Goal: Transaction & Acquisition: Purchase product/service

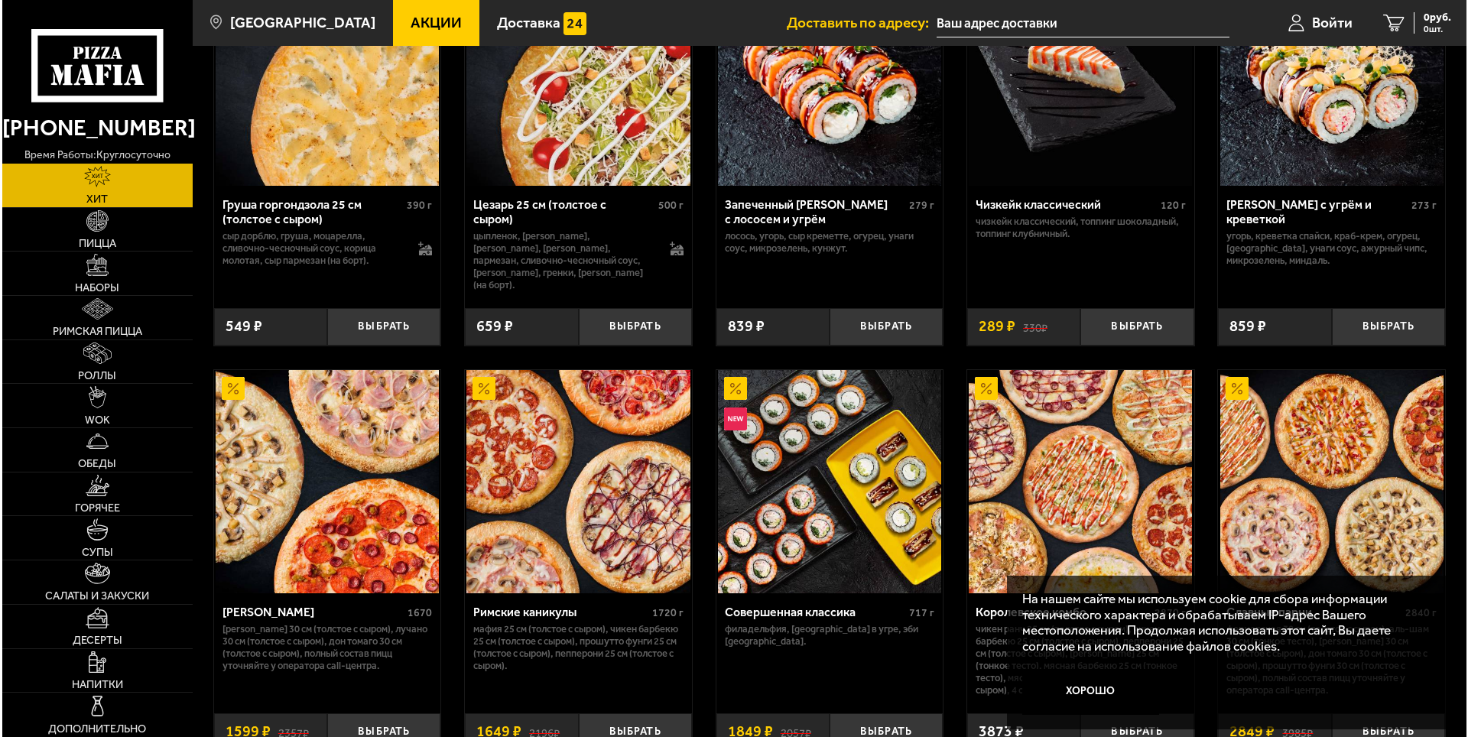
scroll to position [688, 0]
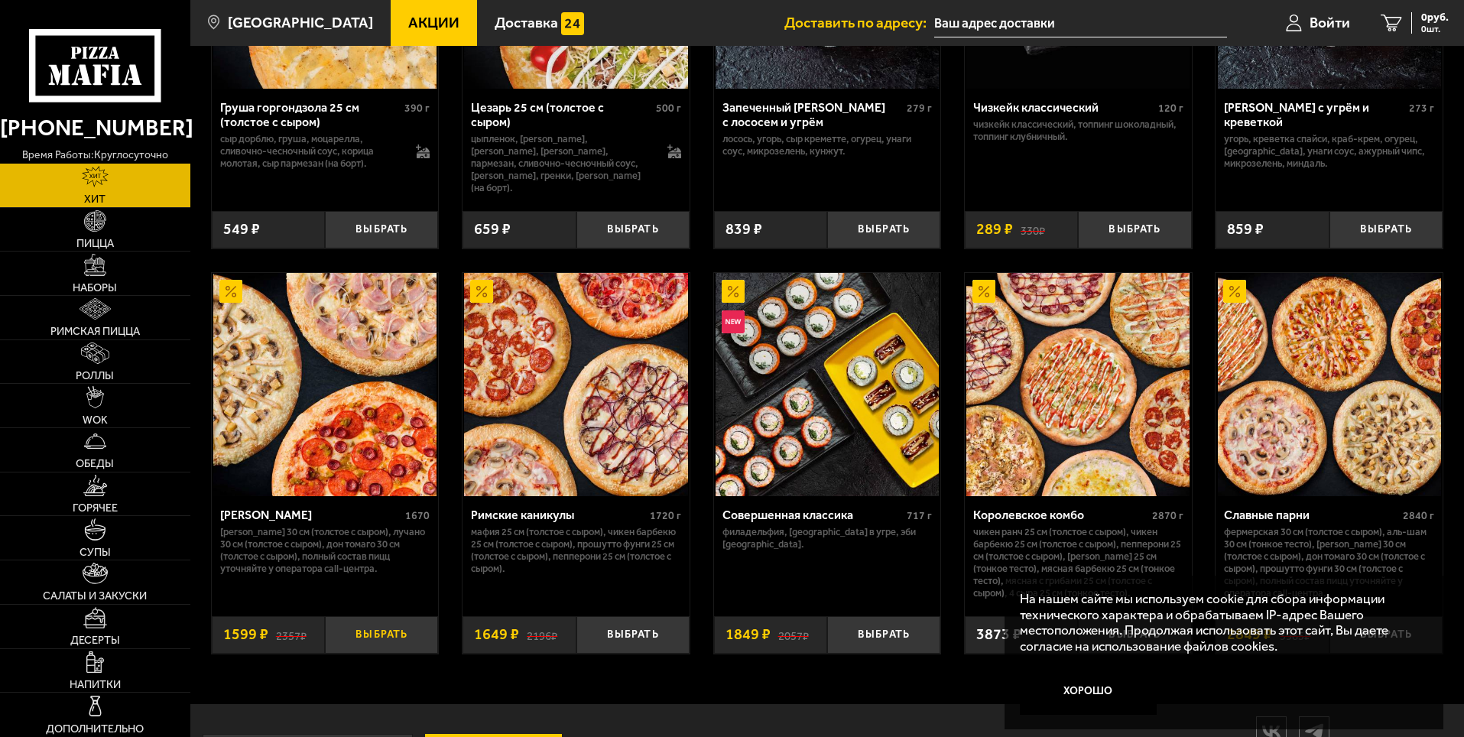
click at [361, 631] on button "Выбрать" at bounding box center [381, 634] width 113 height 37
click at [1033, 21] on input "text" at bounding box center [1062, 23] width 293 height 28
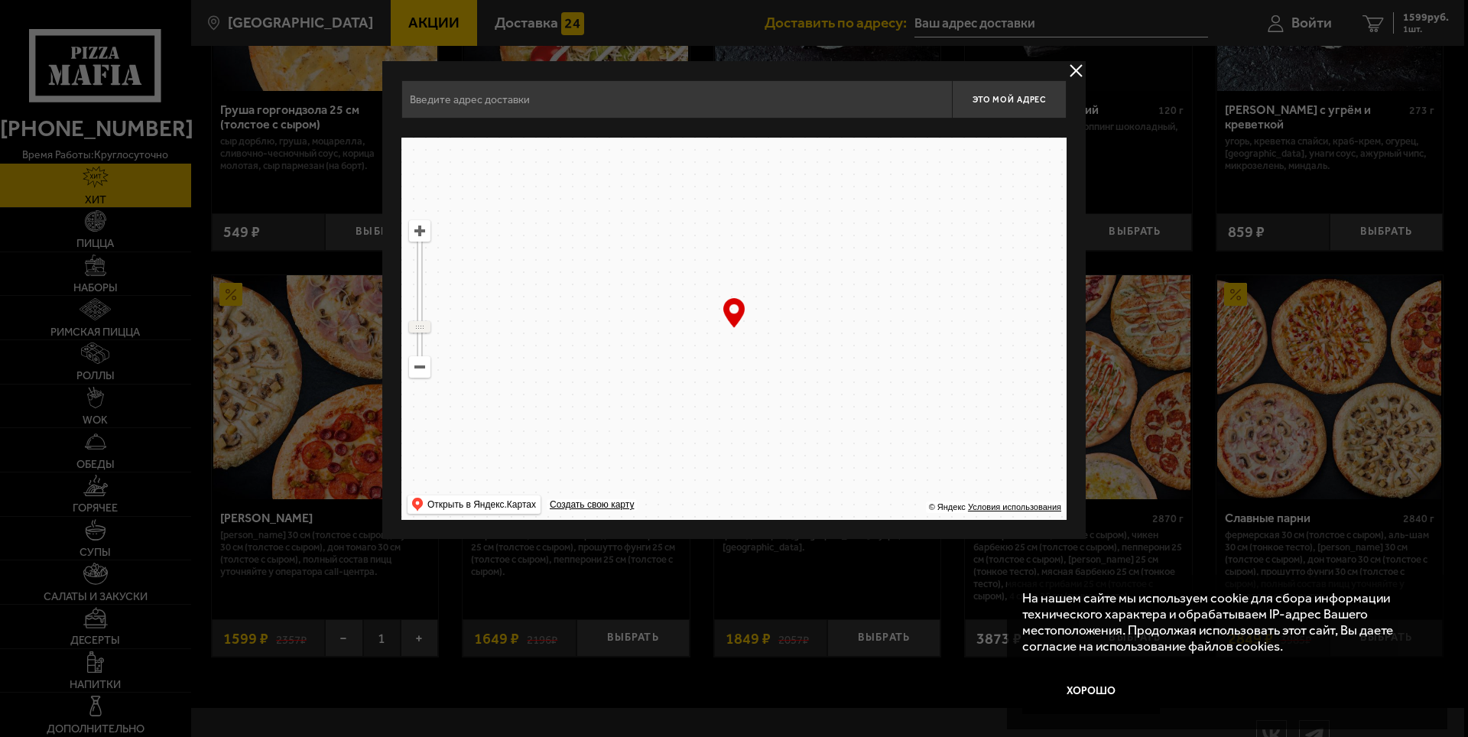
drag, startPoint x: 424, startPoint y: 255, endPoint x: 436, endPoint y: 326, distance: 72.0
click at [436, 327] on ymaps "… © Яндекс Условия использования Открыть в Яндекс.Картах Создать свою карту" at bounding box center [733, 329] width 665 height 382
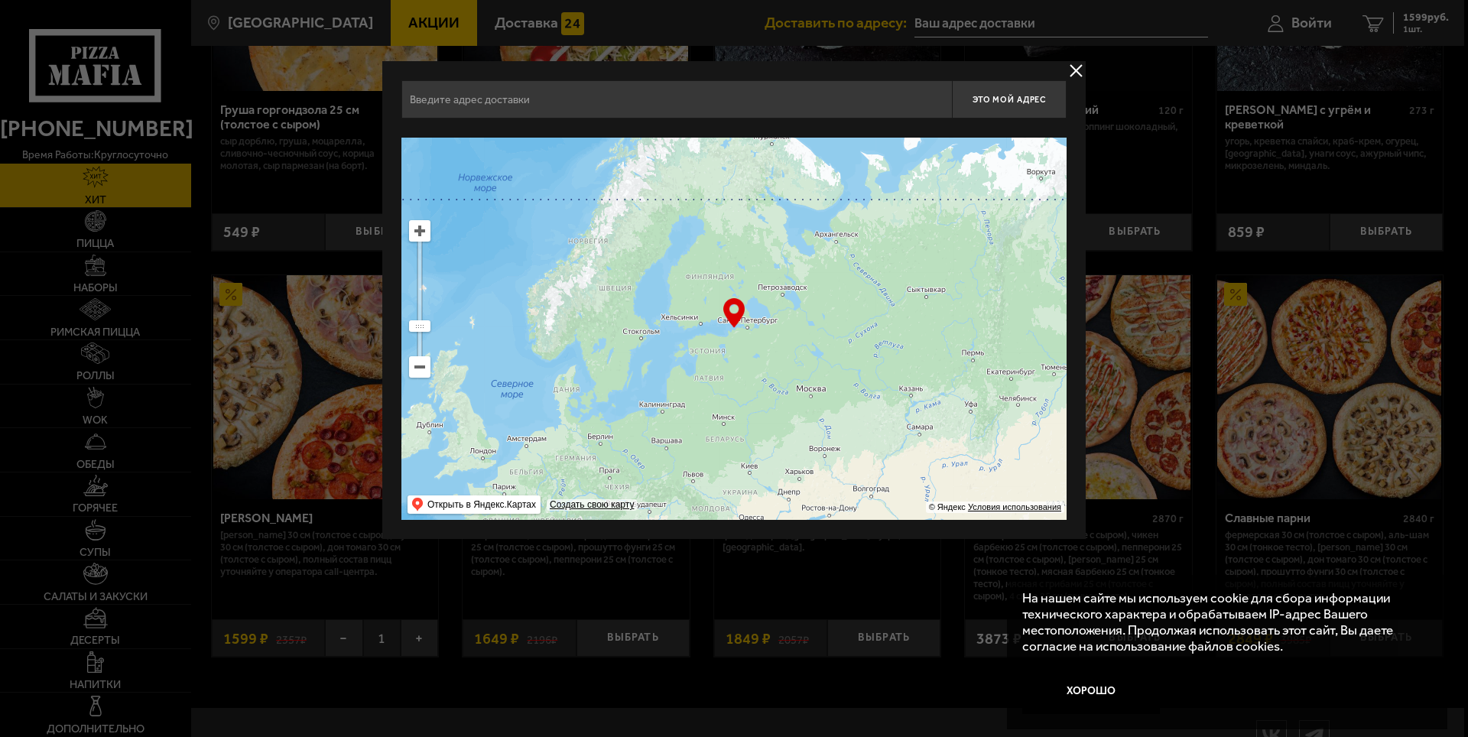
drag, startPoint x: 701, startPoint y: 366, endPoint x: 706, endPoint y: 349, distance: 17.4
click at [706, 349] on ymaps at bounding box center [733, 329] width 665 height 382
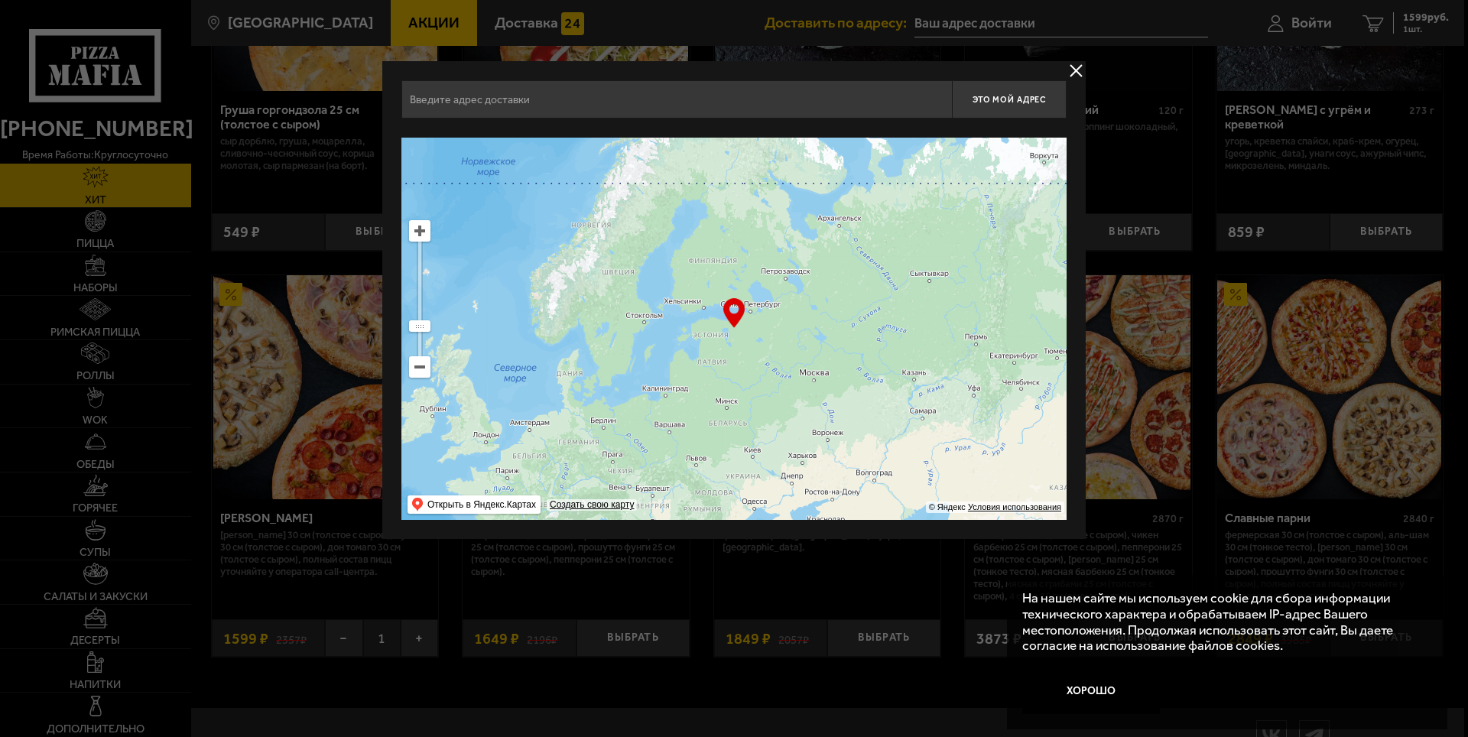
click at [767, 325] on ymaps at bounding box center [733, 329] width 665 height 382
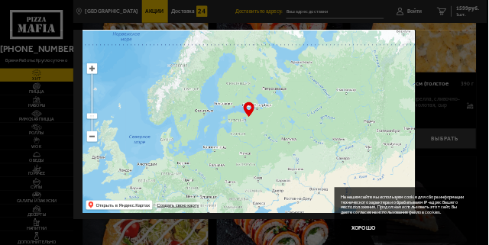
scroll to position [109, 0]
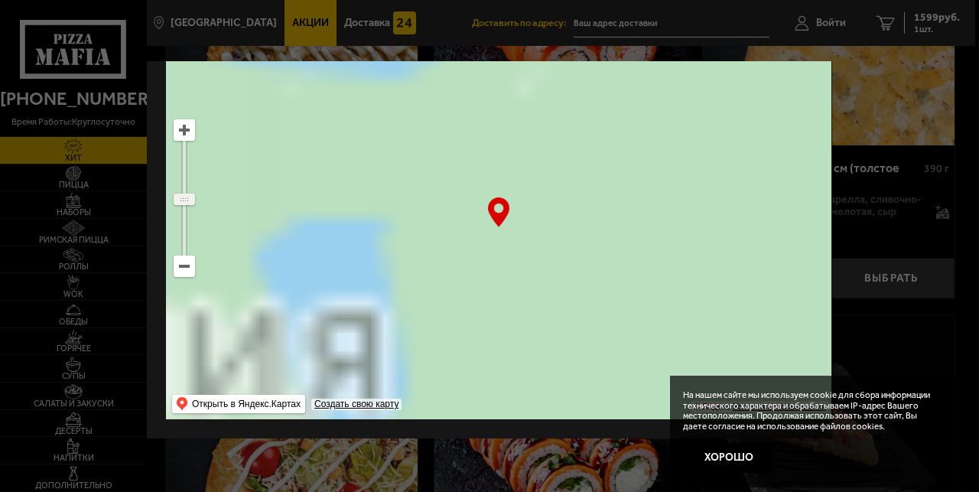
drag, startPoint x: 190, startPoint y: 217, endPoint x: 190, endPoint y: 191, distance: 26.0
click at [190, 194] on ymaps at bounding box center [184, 199] width 20 height 10
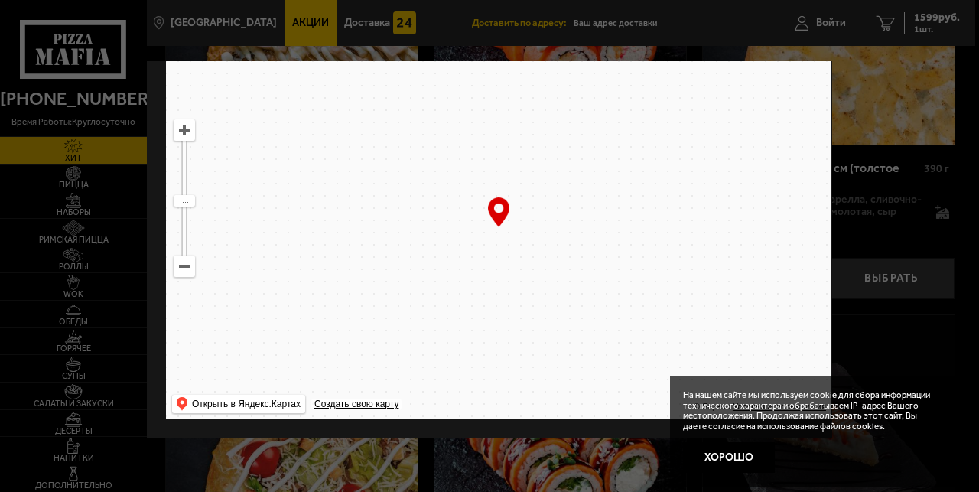
drag, startPoint x: 540, startPoint y: 144, endPoint x: 489, endPoint y: 277, distance: 142.3
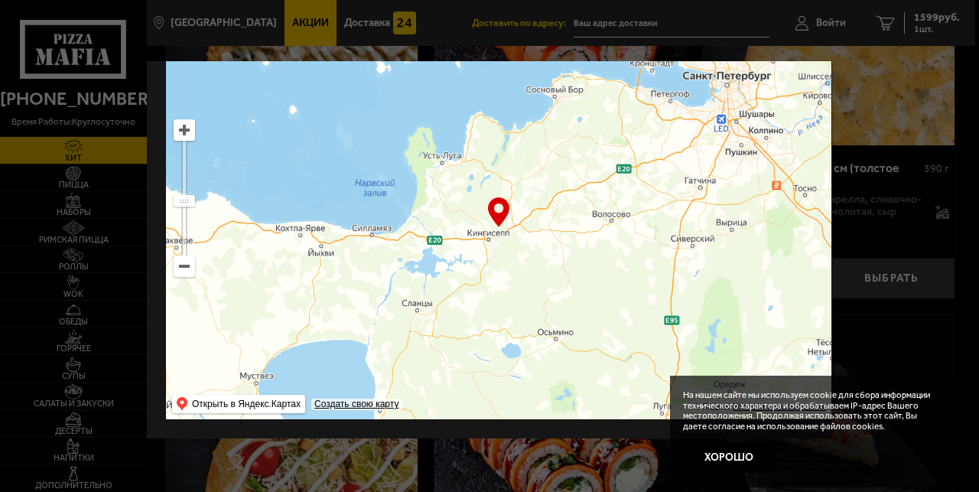
click at [491, 277] on ymaps at bounding box center [498, 228] width 665 height 382
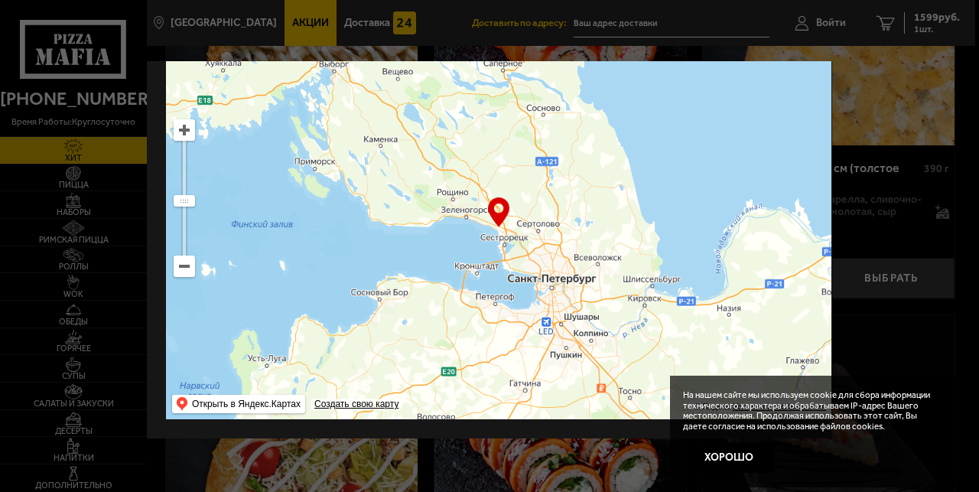
drag, startPoint x: 586, startPoint y: 167, endPoint x: 483, endPoint y: 293, distance: 162.4
click at [483, 293] on ymaps at bounding box center [498, 228] width 665 height 382
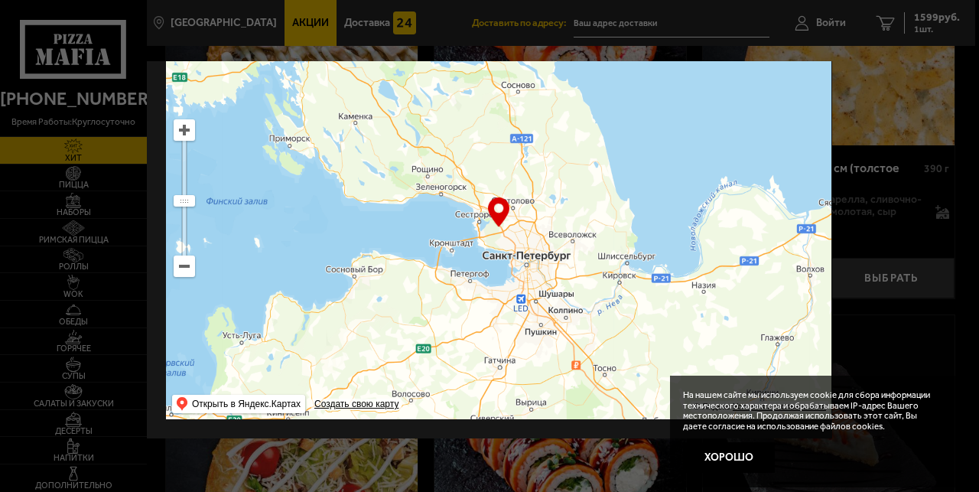
drag, startPoint x: 535, startPoint y: 280, endPoint x: 508, endPoint y: 258, distance: 34.3
click at [508, 258] on ymaps at bounding box center [498, 228] width 665 height 382
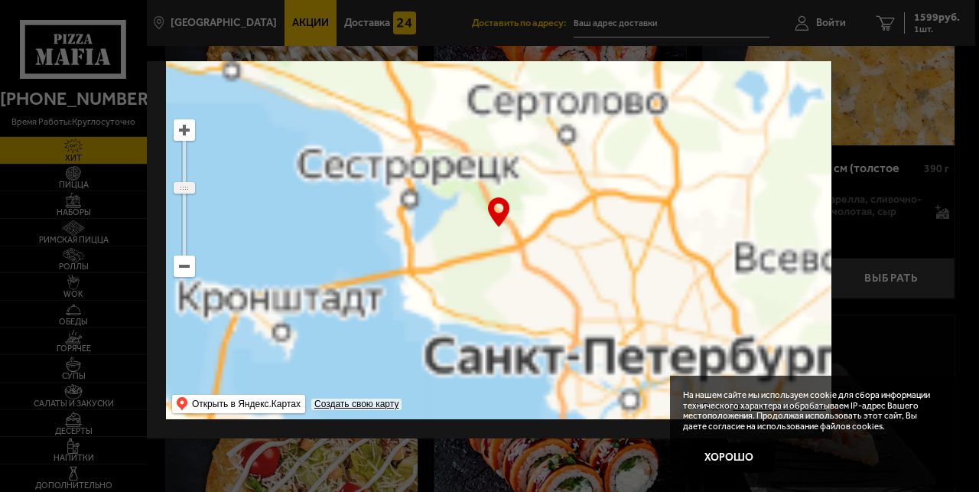
drag, startPoint x: 187, startPoint y: 194, endPoint x: 189, endPoint y: 180, distance: 14.7
click at [189, 183] on ymaps at bounding box center [184, 188] width 20 height 10
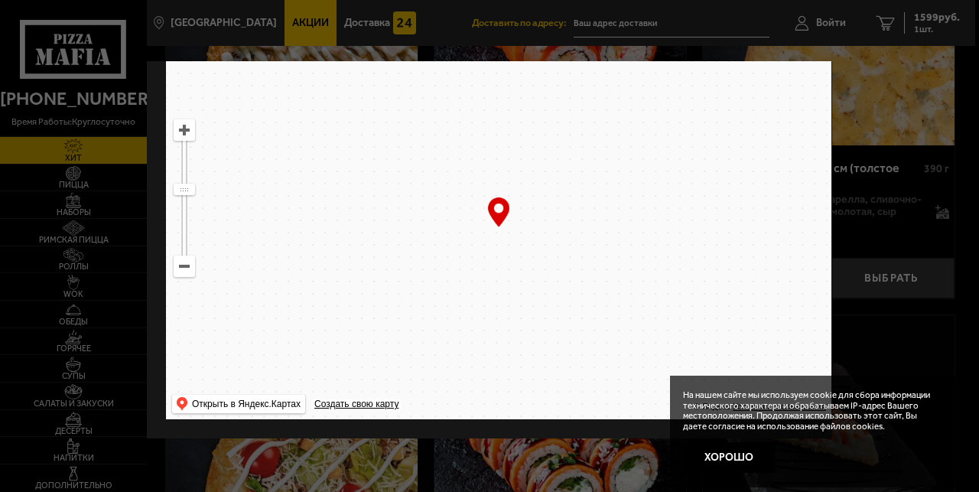
drag, startPoint x: 476, startPoint y: 266, endPoint x: 431, endPoint y: 203, distance: 76.8
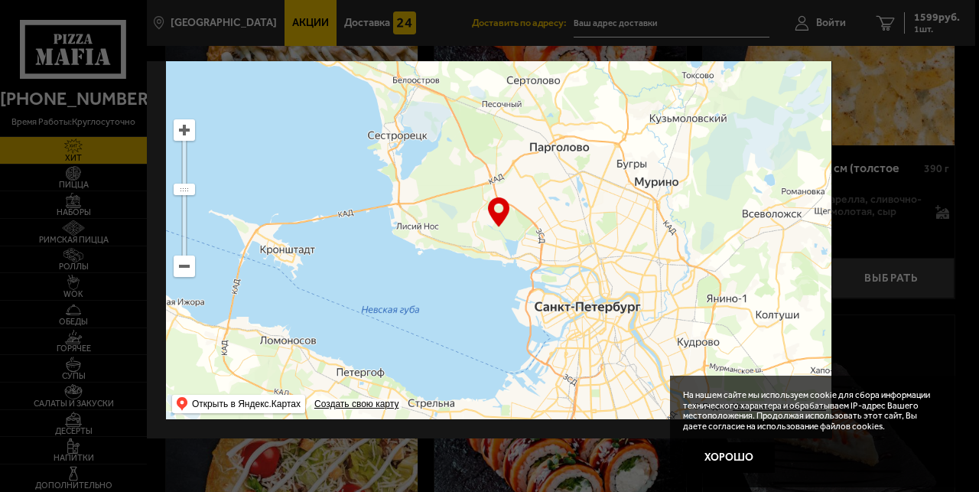
click at [450, 216] on ymaps at bounding box center [498, 228] width 665 height 382
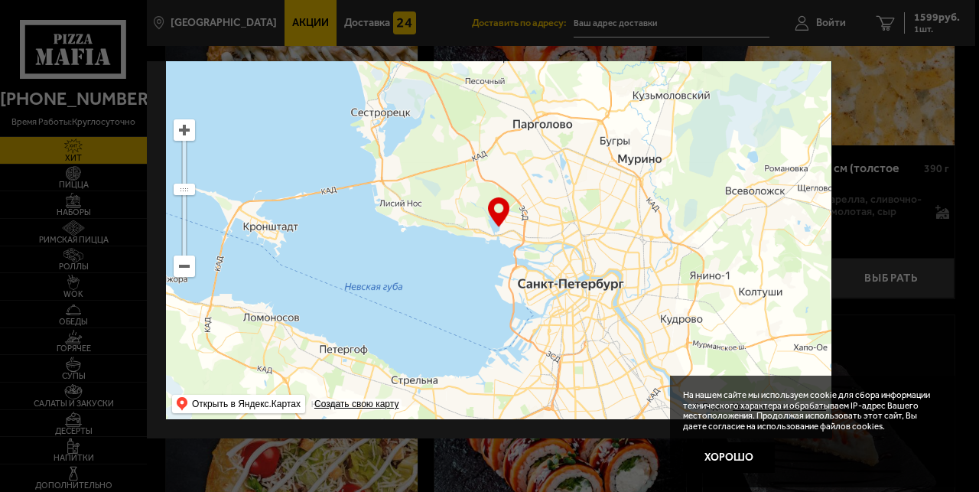
drag, startPoint x: 190, startPoint y: 188, endPoint x: 193, endPoint y: 170, distance: 18.6
click at [193, 170] on ymaps at bounding box center [184, 197] width 21 height 157
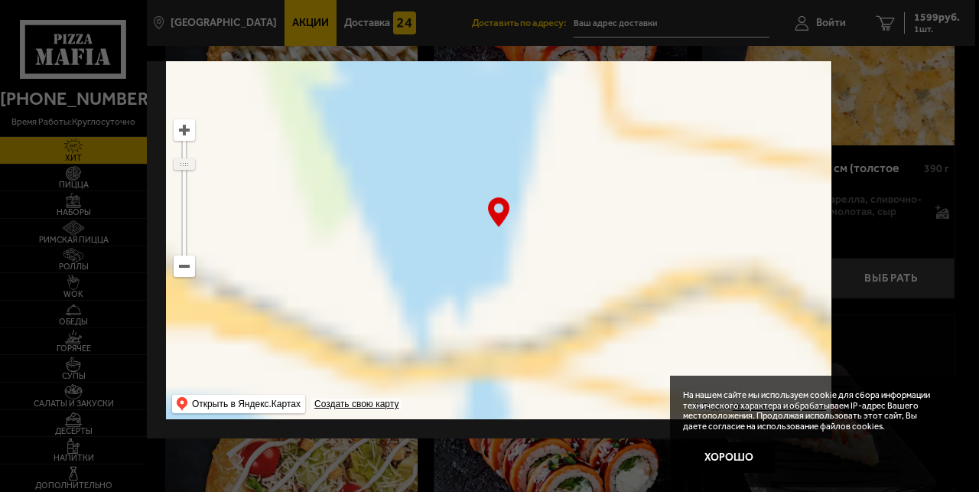
drag, startPoint x: 186, startPoint y: 185, endPoint x: 196, endPoint y: 153, distance: 33.6
click at [196, 153] on ymaps "… © Яндекс Условия использования Открыть в Яндекс.Картах Создать свою карту" at bounding box center [498, 228] width 665 height 382
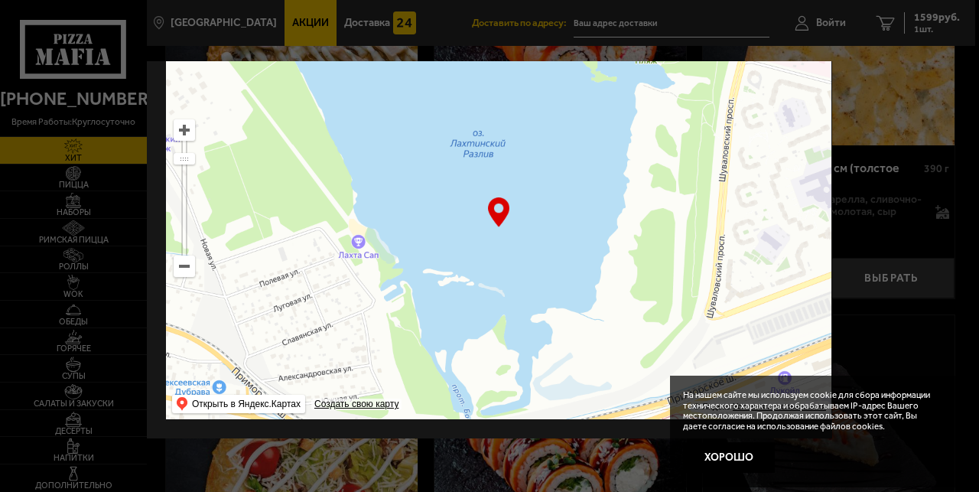
drag, startPoint x: 349, startPoint y: 269, endPoint x: 506, endPoint y: 211, distance: 167.9
click at [506, 211] on div "… © Яндекс Условия использования Открыть в Яндекс.Картах Создать свою карту" at bounding box center [498, 228] width 665 height 382
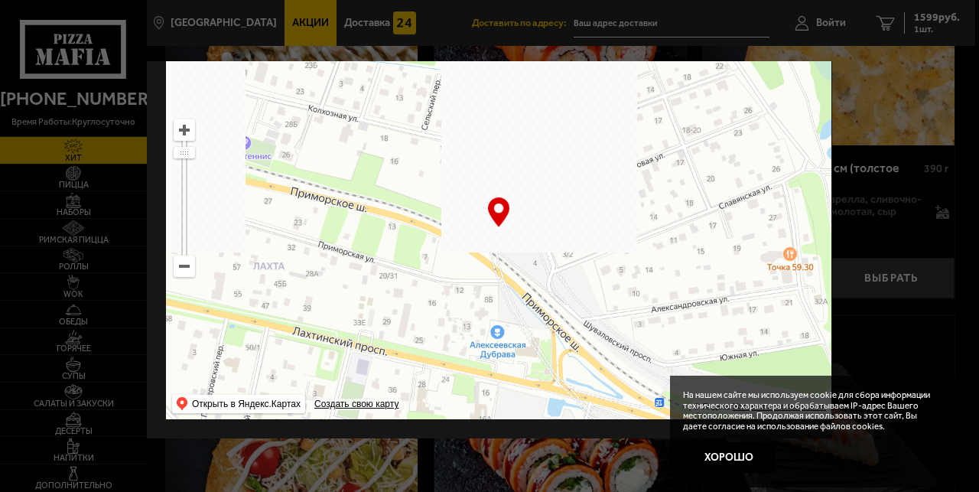
drag, startPoint x: 381, startPoint y: 284, endPoint x: 746, endPoint y: 89, distance: 413.9
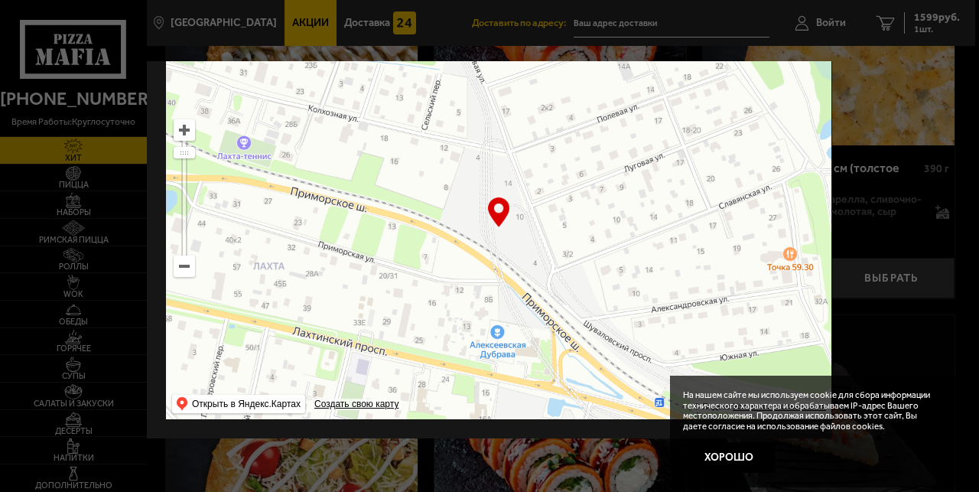
click at [746, 89] on ymaps at bounding box center [498, 228] width 665 height 382
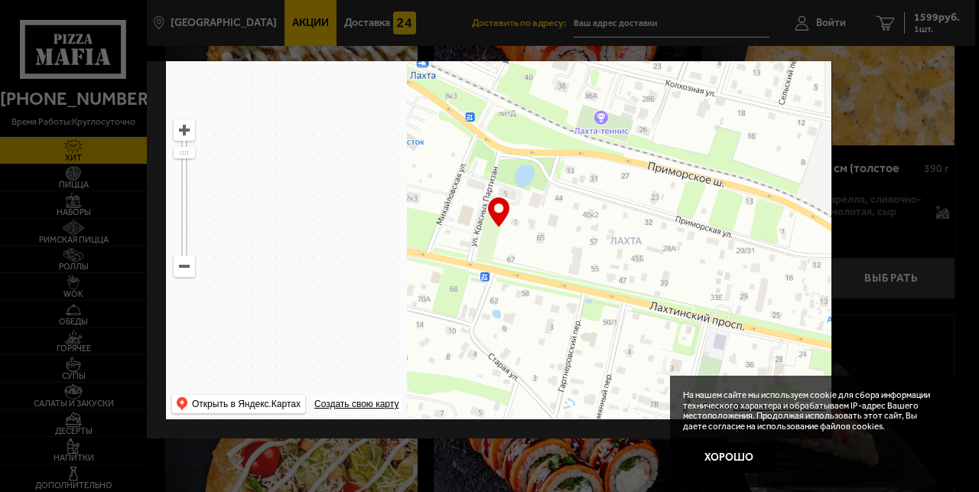
drag, startPoint x: 507, startPoint y: 180, endPoint x: 518, endPoint y: 277, distance: 97.7
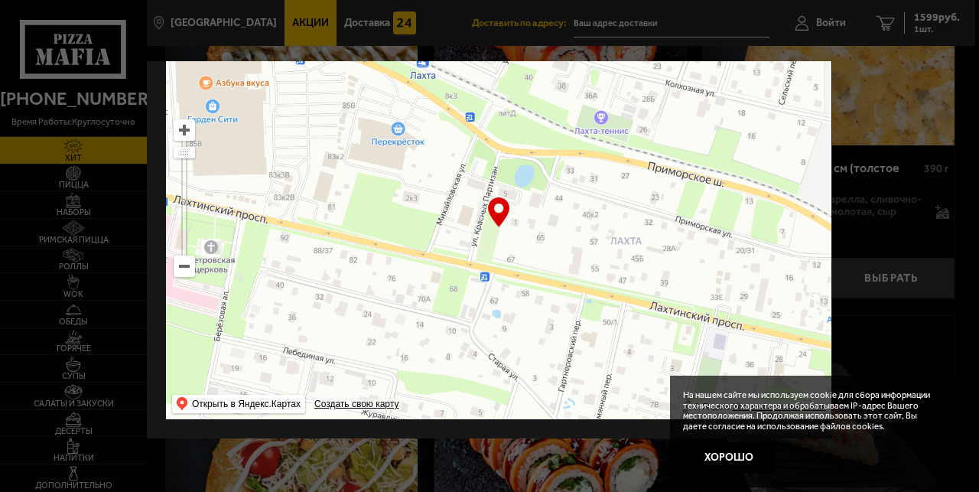
click at [518, 276] on ymaps at bounding box center [498, 228] width 665 height 382
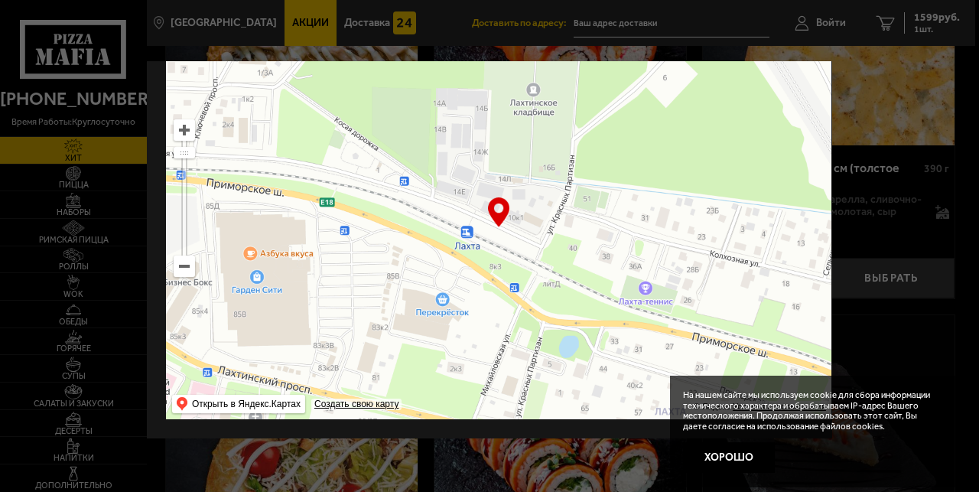
drag, startPoint x: 378, startPoint y: 224, endPoint x: 486, endPoint y: 329, distance: 150.3
click at [482, 329] on ymaps at bounding box center [498, 228] width 665 height 382
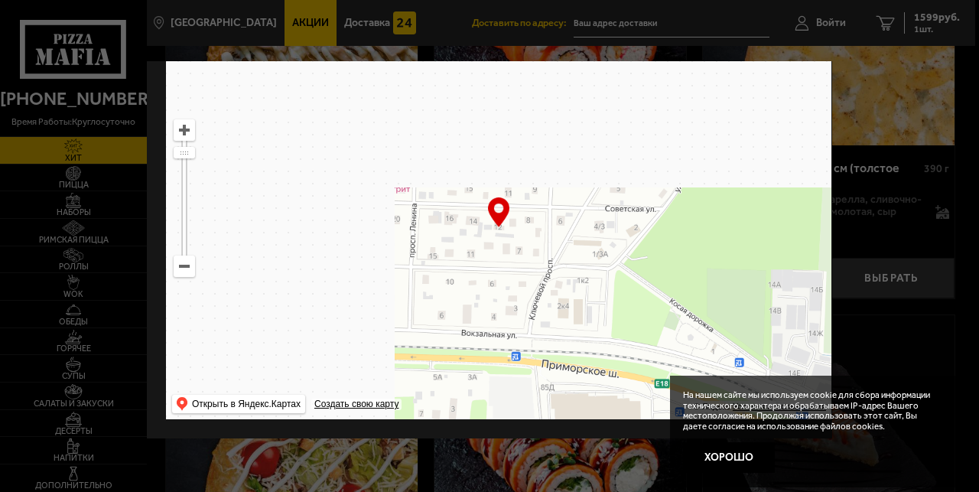
drag, startPoint x: 413, startPoint y: 201, endPoint x: 566, endPoint y: 271, distance: 168.0
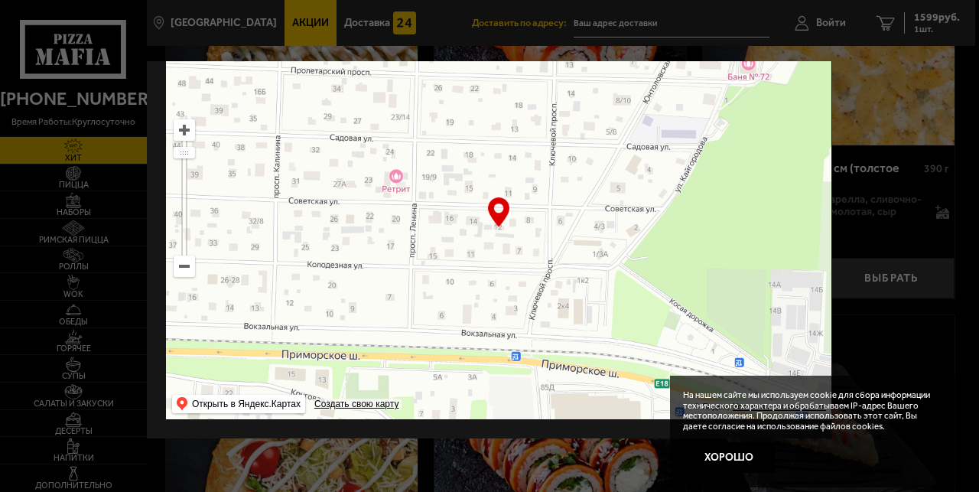
click at [566, 271] on ymaps at bounding box center [498, 228] width 665 height 382
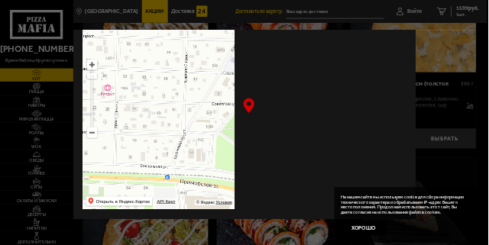
scroll to position [109, 0]
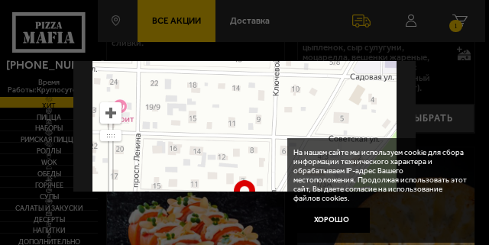
drag, startPoint x: 268, startPoint y: 157, endPoint x: 247, endPoint y: 112, distance: 49.6
click at [247, 112] on ymaps at bounding box center [245, 211] width 304 height 382
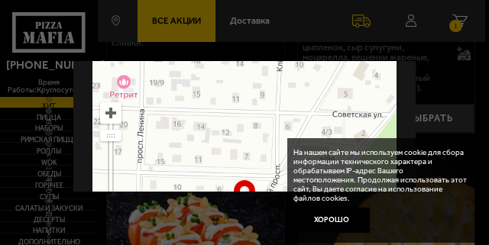
drag, startPoint x: 242, startPoint y: 147, endPoint x: 244, endPoint y: 127, distance: 20.0
click at [244, 127] on ymaps at bounding box center [245, 211] width 304 height 382
click at [226, 135] on ymaps at bounding box center [245, 211] width 304 height 382
click at [227, 135] on ymaps at bounding box center [245, 211] width 304 height 382
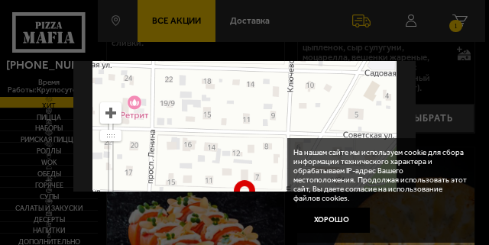
drag, startPoint x: 254, startPoint y: 147, endPoint x: 263, endPoint y: 192, distance: 46.0
click at [263, 192] on div "[STREET_ADDRESS] Это мой адрес Найдите адрес перетащив карту Открыть в Яндекс.К…" at bounding box center [244, 126] width 342 height 131
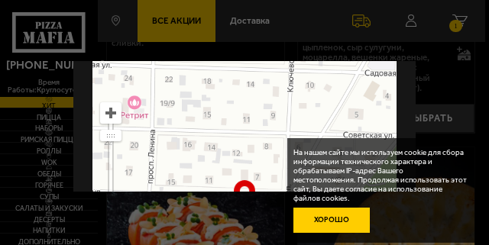
click at [330, 219] on button "Хорошо" at bounding box center [332, 220] width 76 height 25
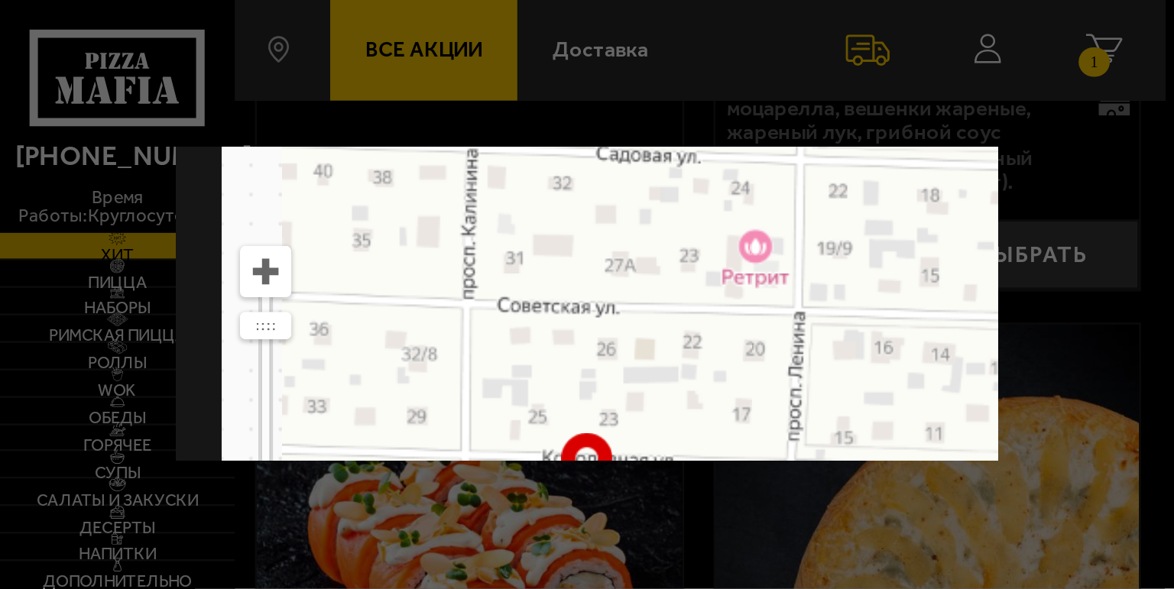
scroll to position [2, 0]
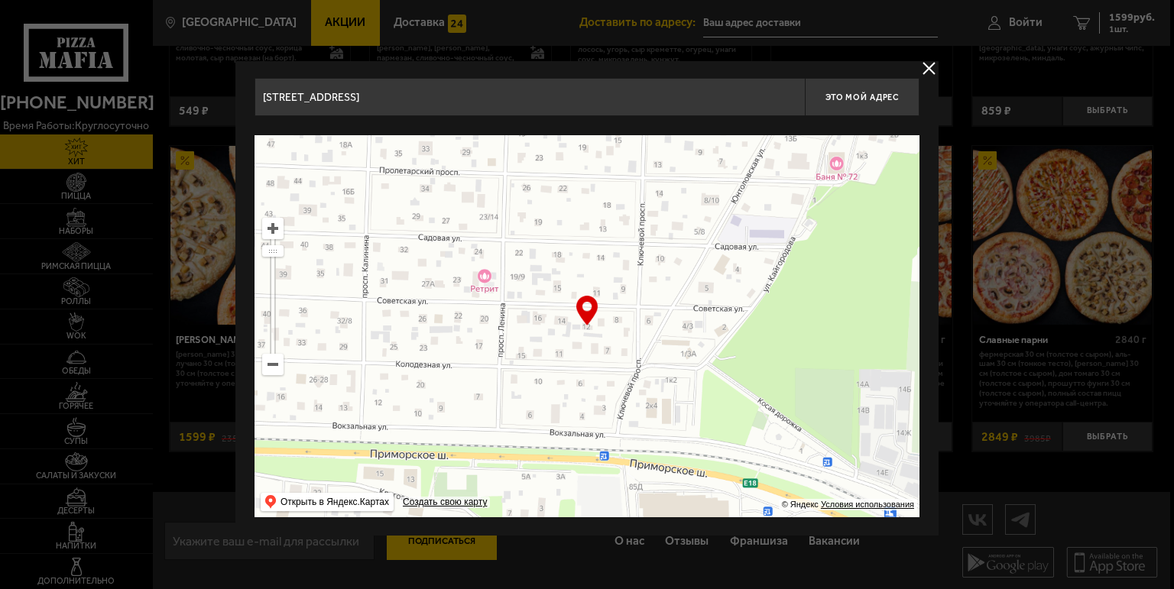
drag, startPoint x: 631, startPoint y: 357, endPoint x: 630, endPoint y: 401, distance: 43.6
click at [630, 401] on ymaps at bounding box center [587, 326] width 665 height 382
type input "территория [STREET_ADDRESS]"
click at [879, 98] on span "Это мой адрес" at bounding box center [862, 98] width 73 height 10
